Goal: Download file/media

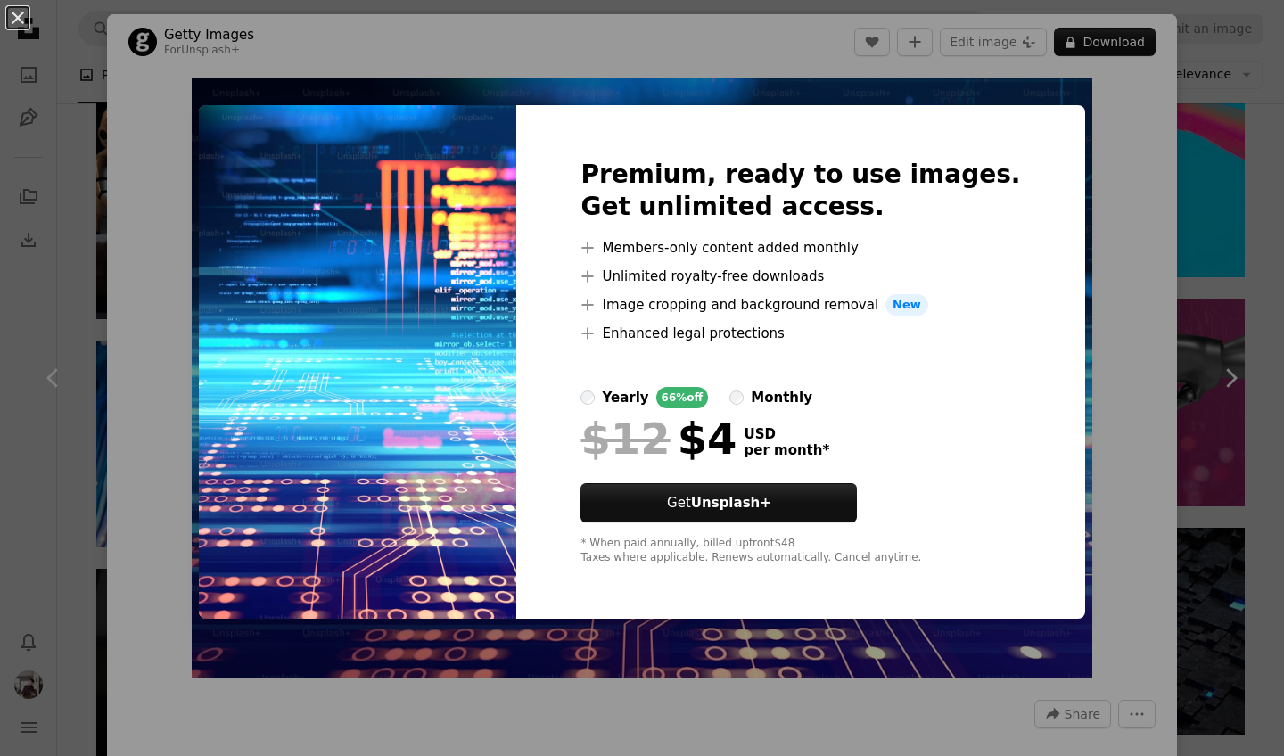
scroll to position [1618, 0]
click at [1269, 214] on div "An X shape Premium, ready to use images. Get unlimited access. A plus sign Memb…" at bounding box center [642, 378] width 1284 height 756
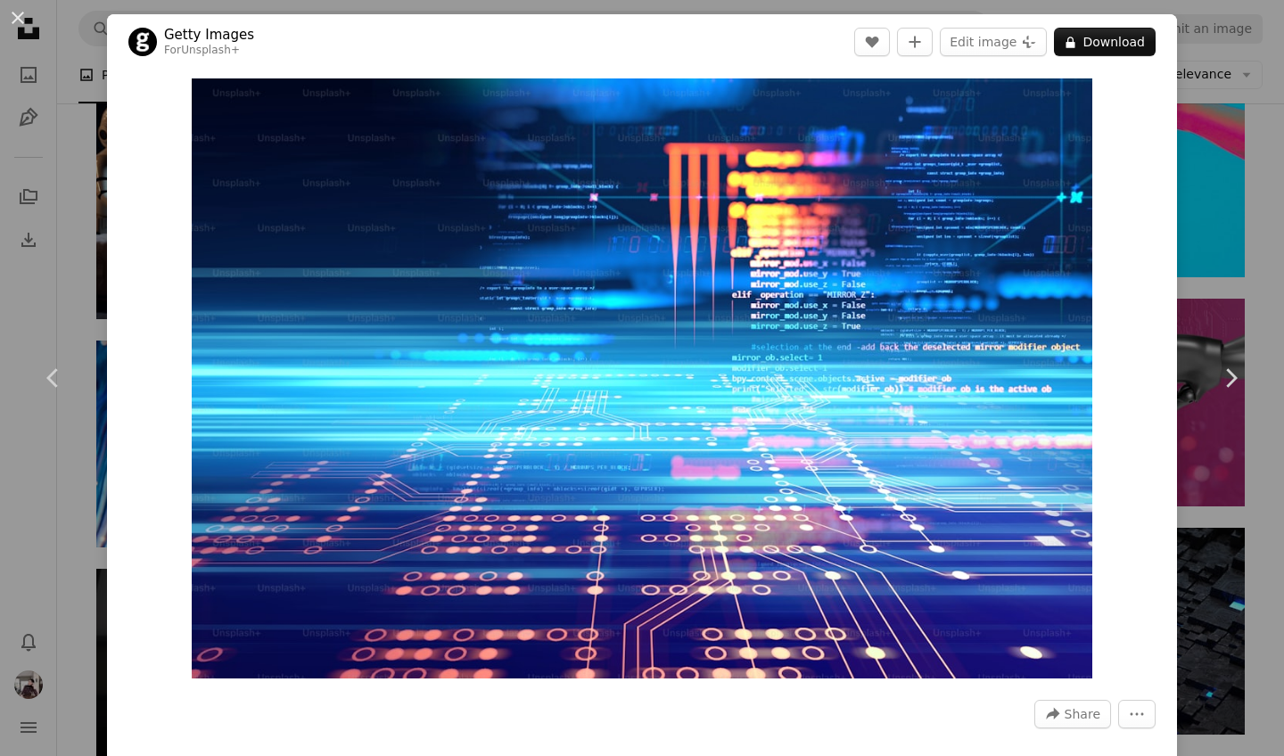
click at [1267, 248] on div "An X shape Chevron left Chevron right Getty Images For Unsplash+ A heart A plus…" at bounding box center [642, 378] width 1284 height 756
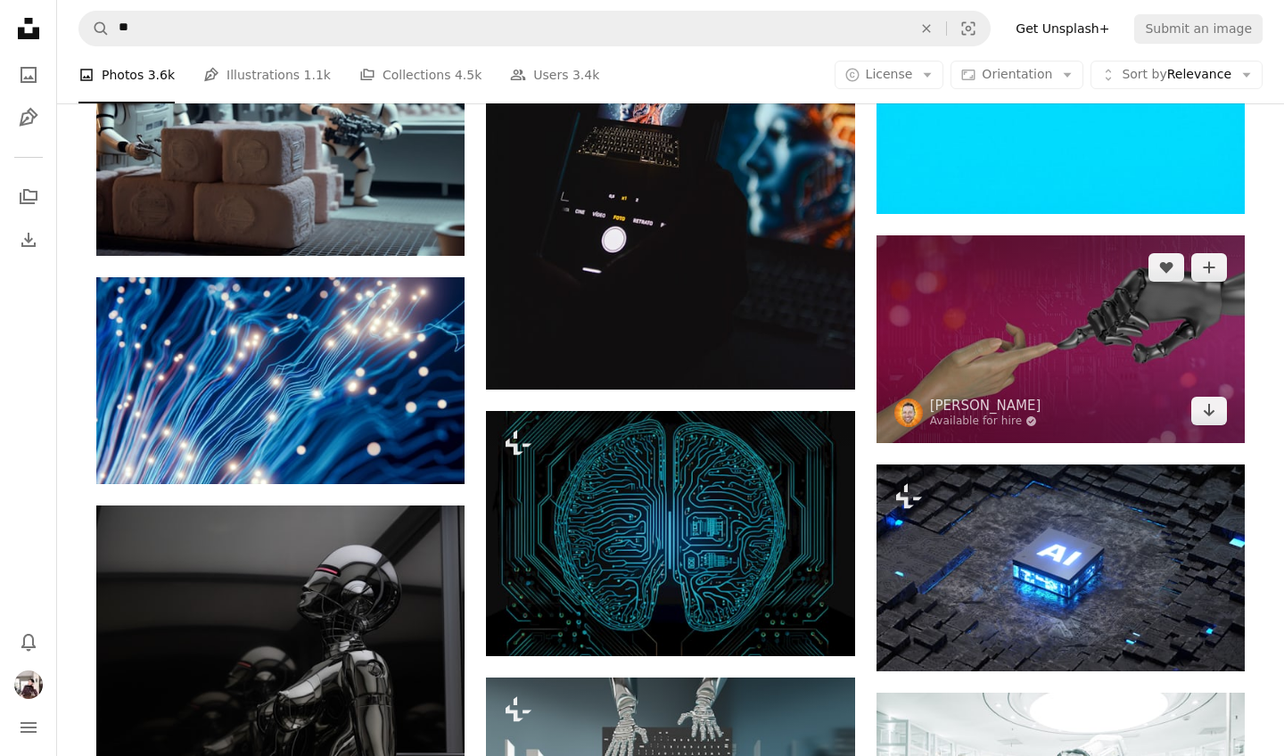
scroll to position [1696, 0]
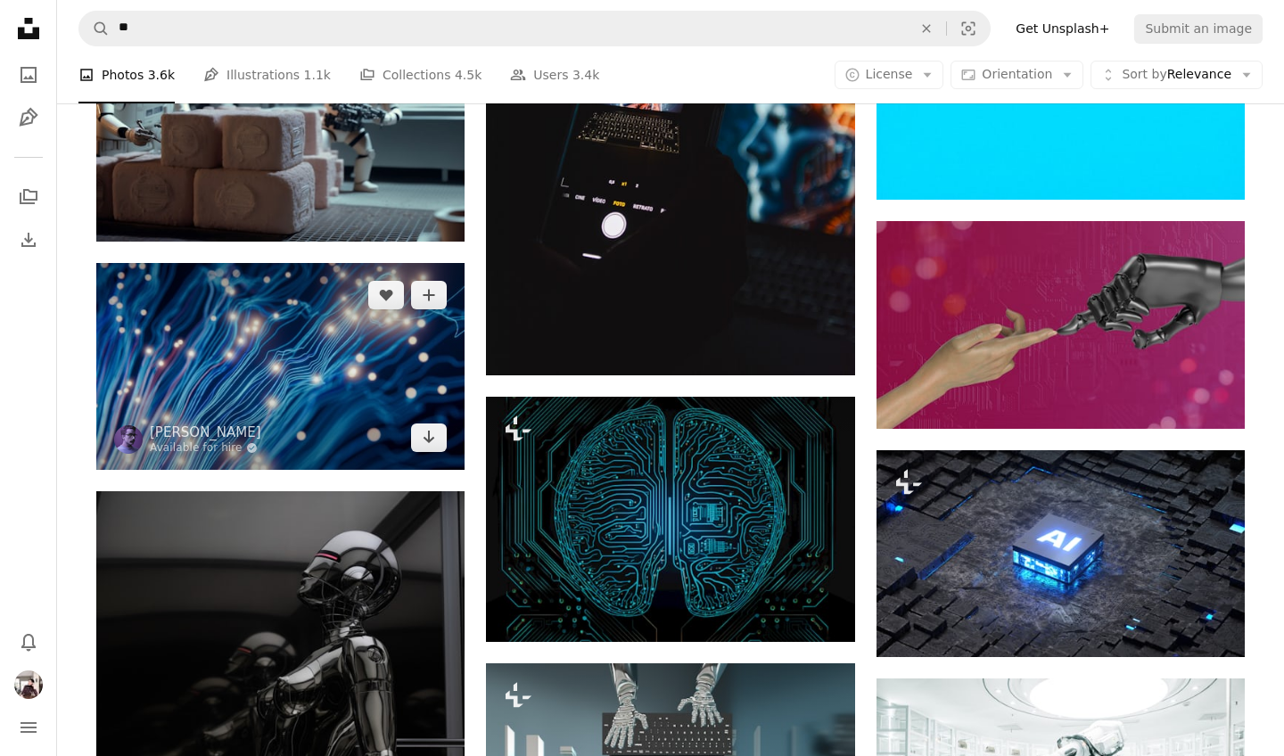
click at [237, 320] on img at bounding box center [280, 366] width 368 height 207
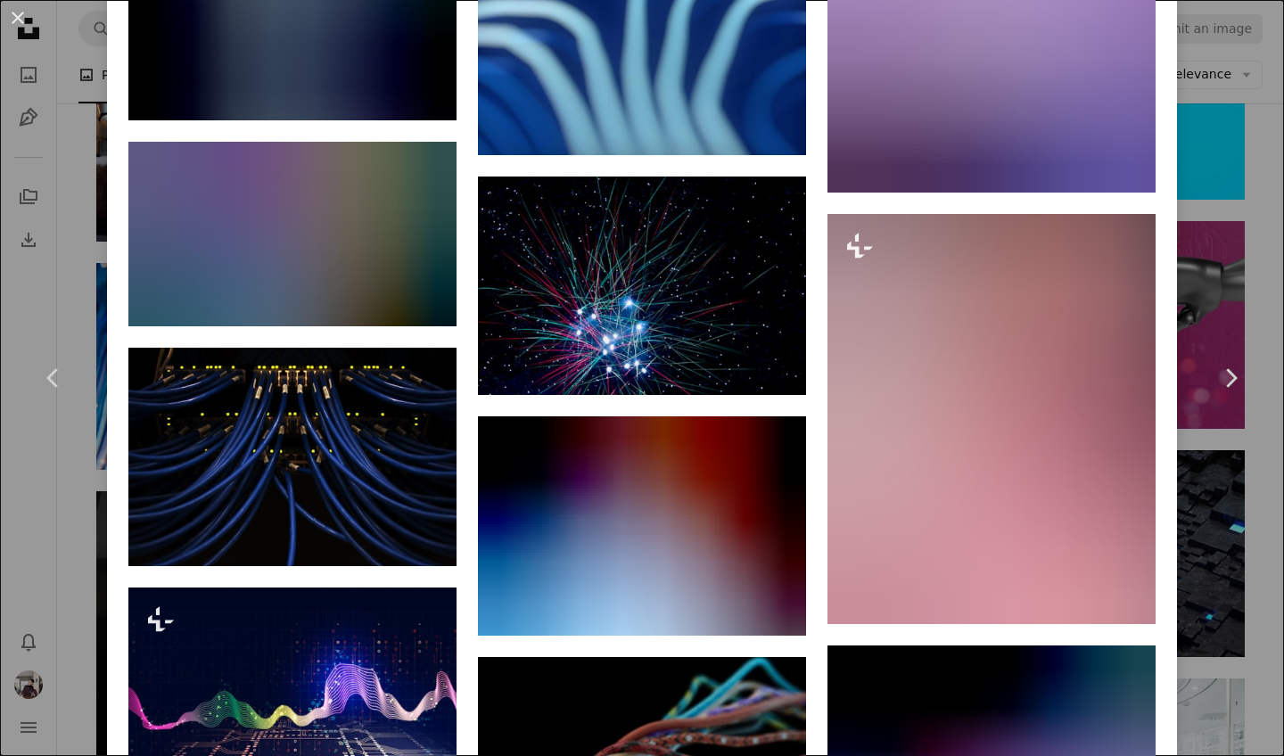
scroll to position [11270, 0]
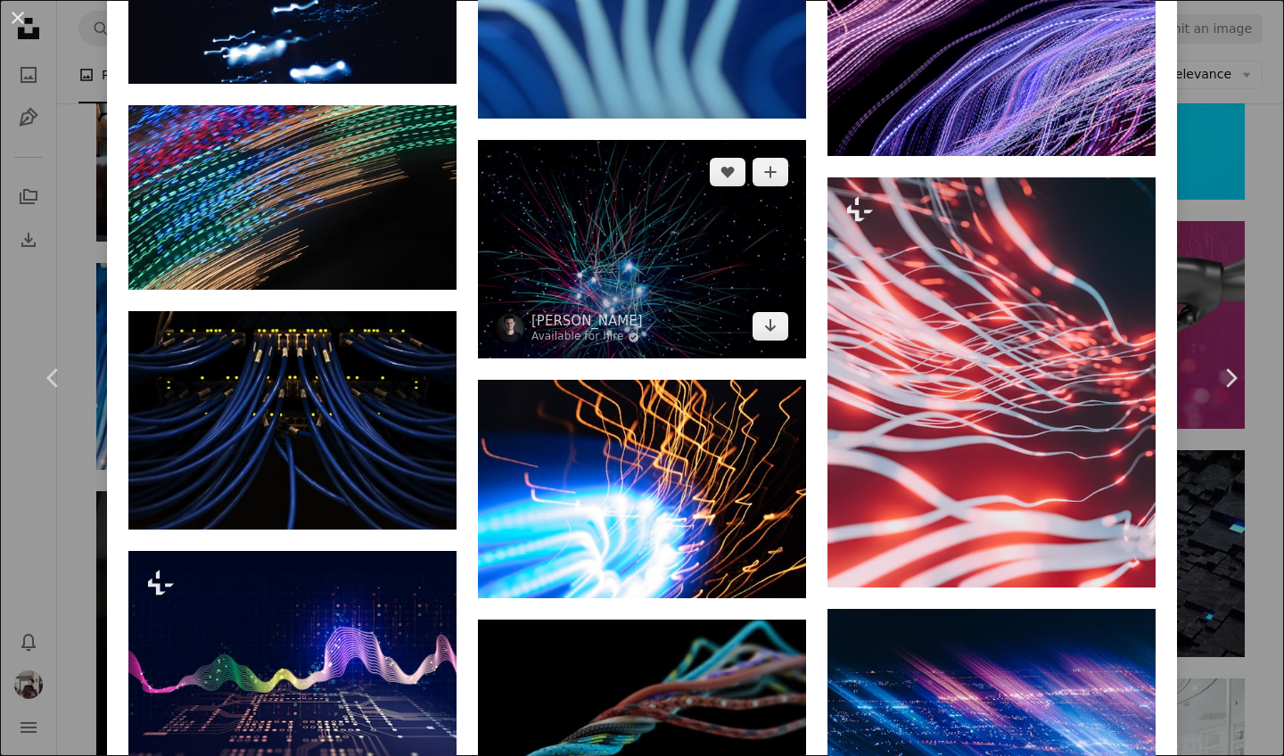
click at [563, 261] on img at bounding box center [642, 249] width 328 height 218
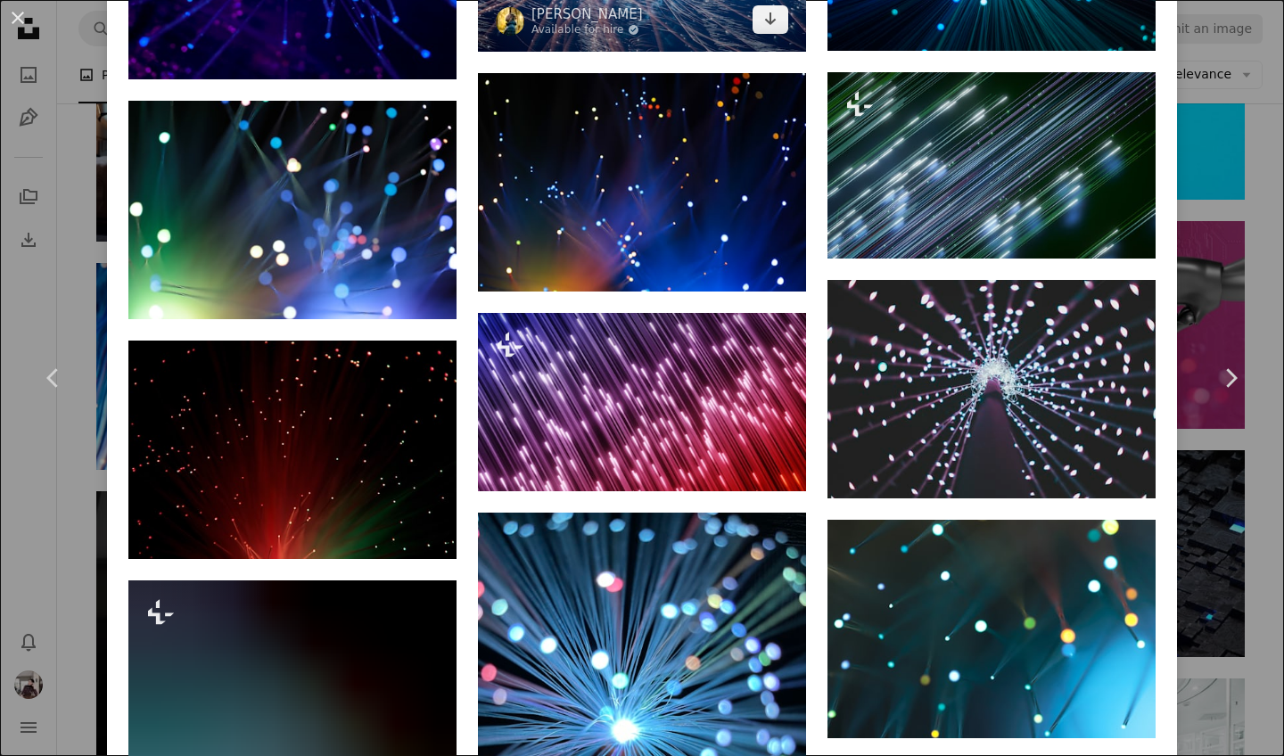
scroll to position [1443, 0]
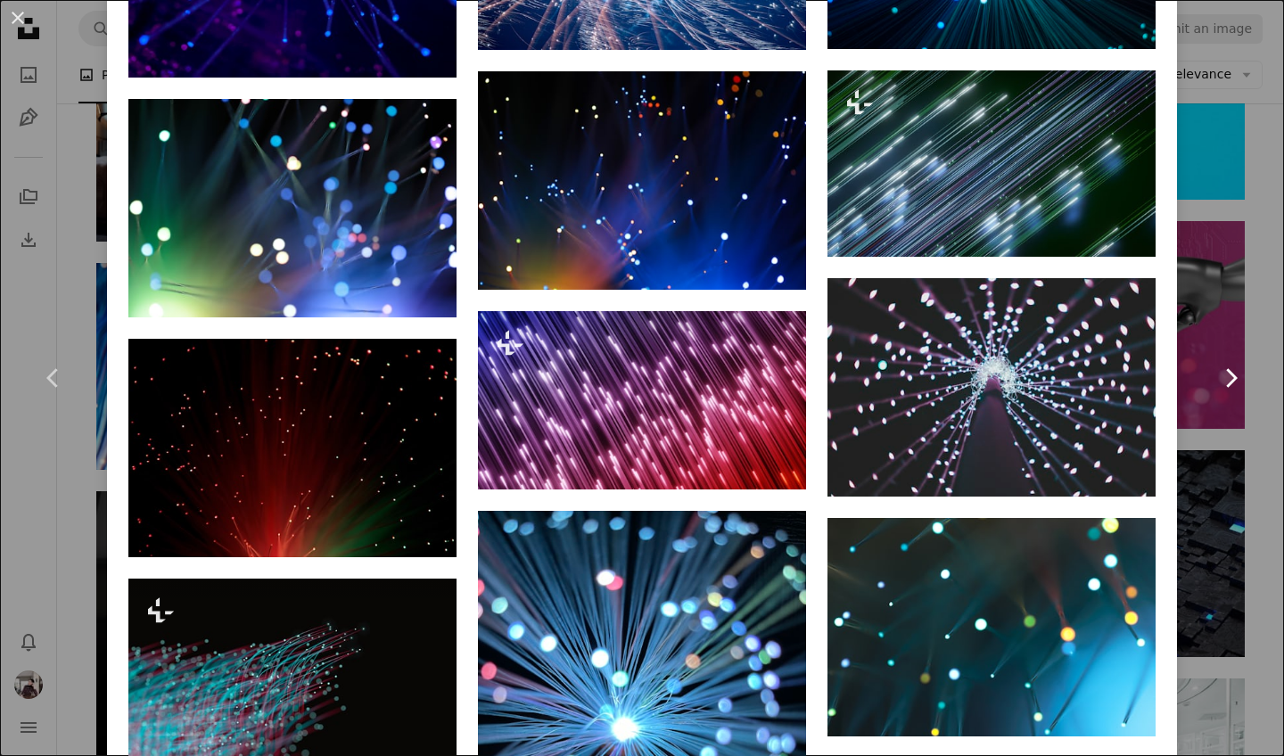
click at [1251, 354] on link "Chevron right" at bounding box center [1230, 377] width 107 height 171
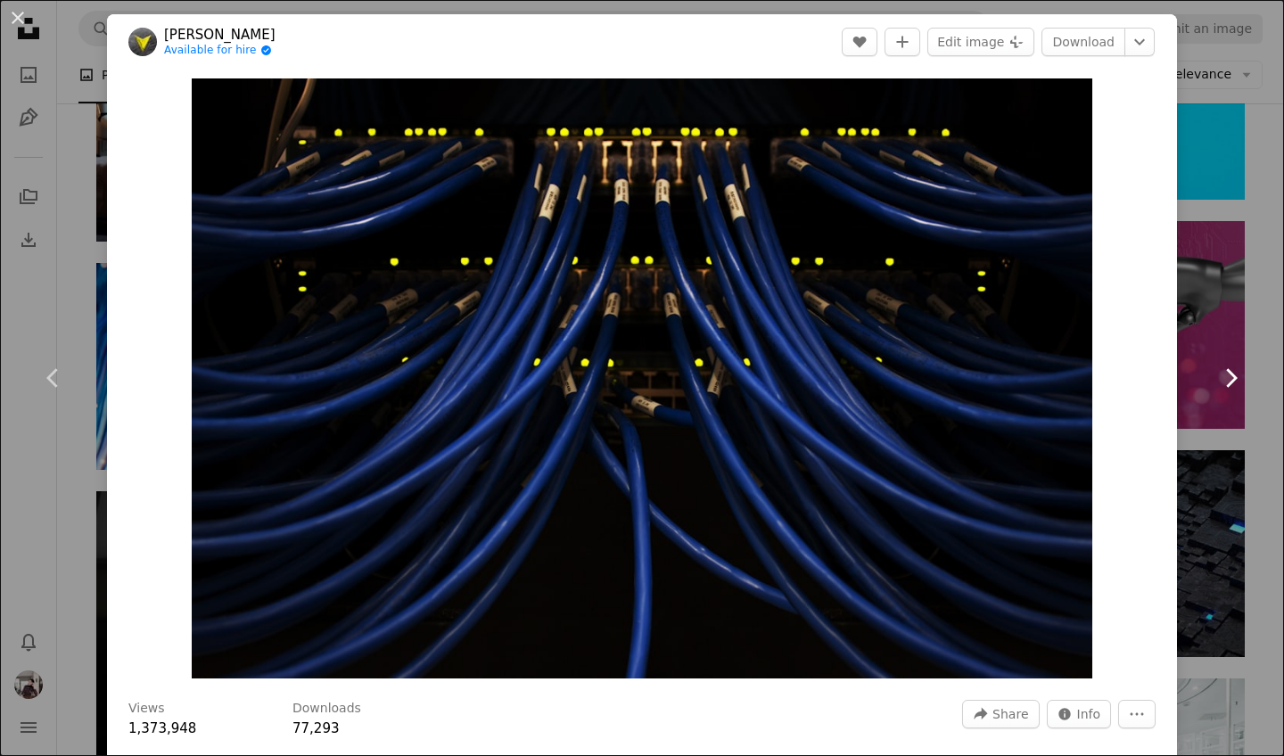
click at [1232, 382] on icon at bounding box center [1232, 377] width 12 height 19
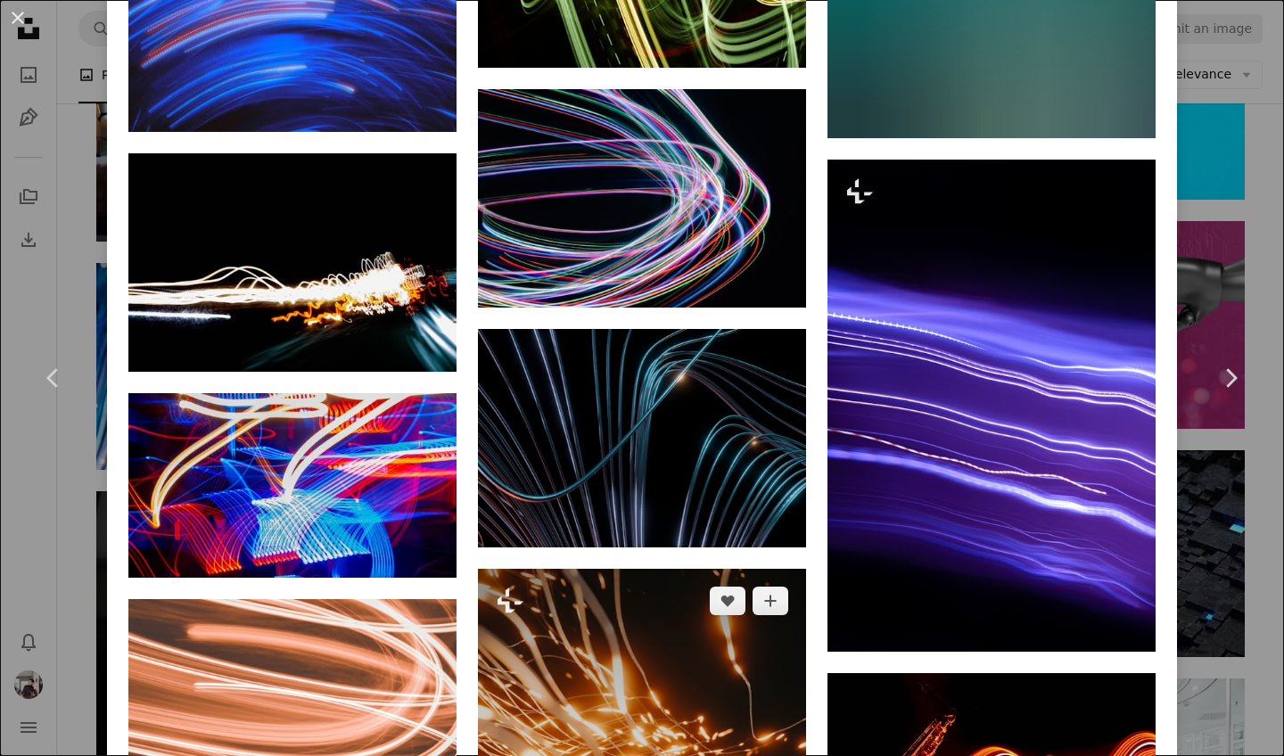
scroll to position [3892, 0]
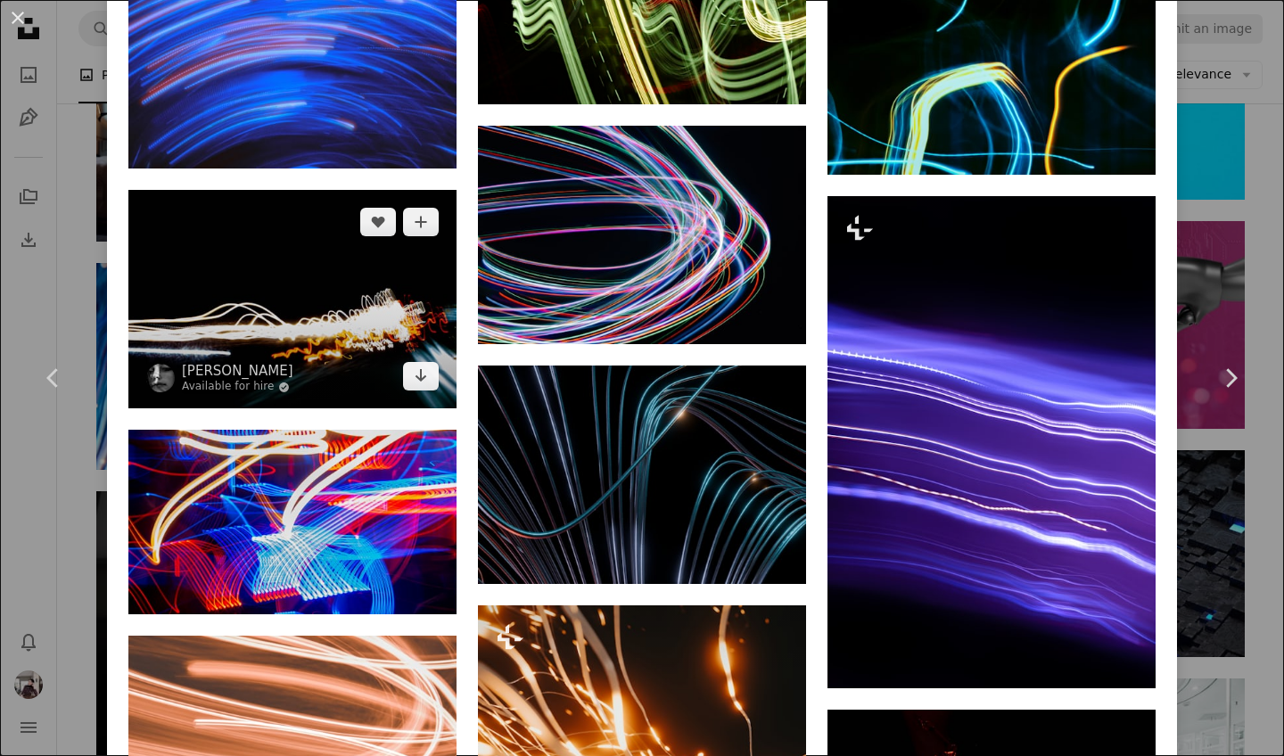
click at [407, 287] on img at bounding box center [292, 299] width 328 height 218
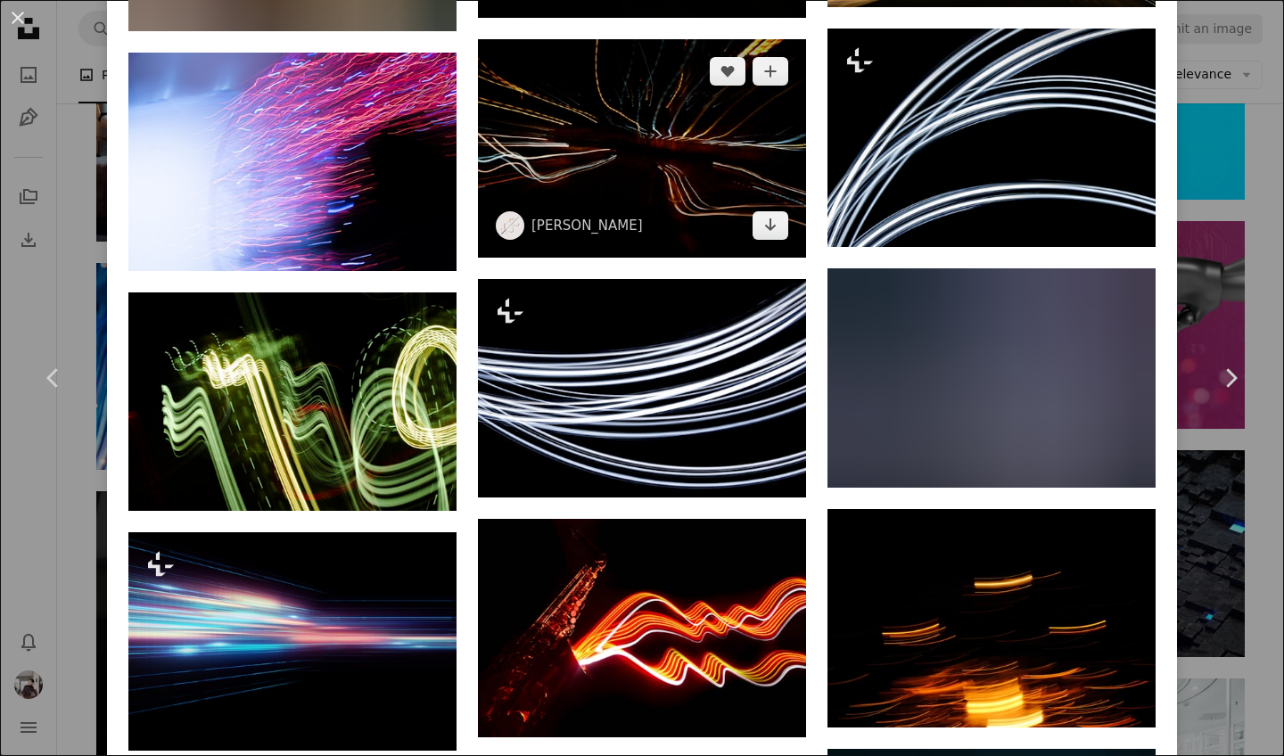
scroll to position [2445, 0]
